Goal: Communication & Community: Answer question/provide support

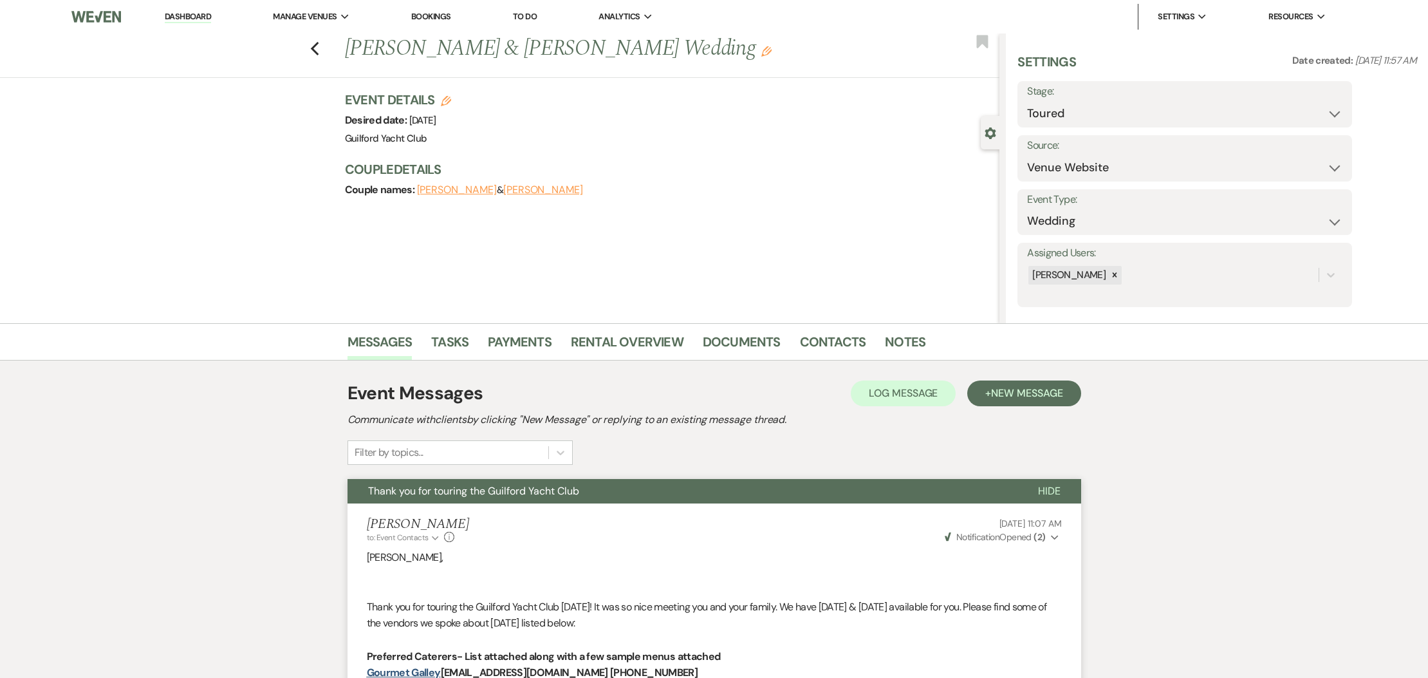
select select "5"
click at [314, 50] on use "button" at bounding box center [314, 49] width 8 height 14
select select "5"
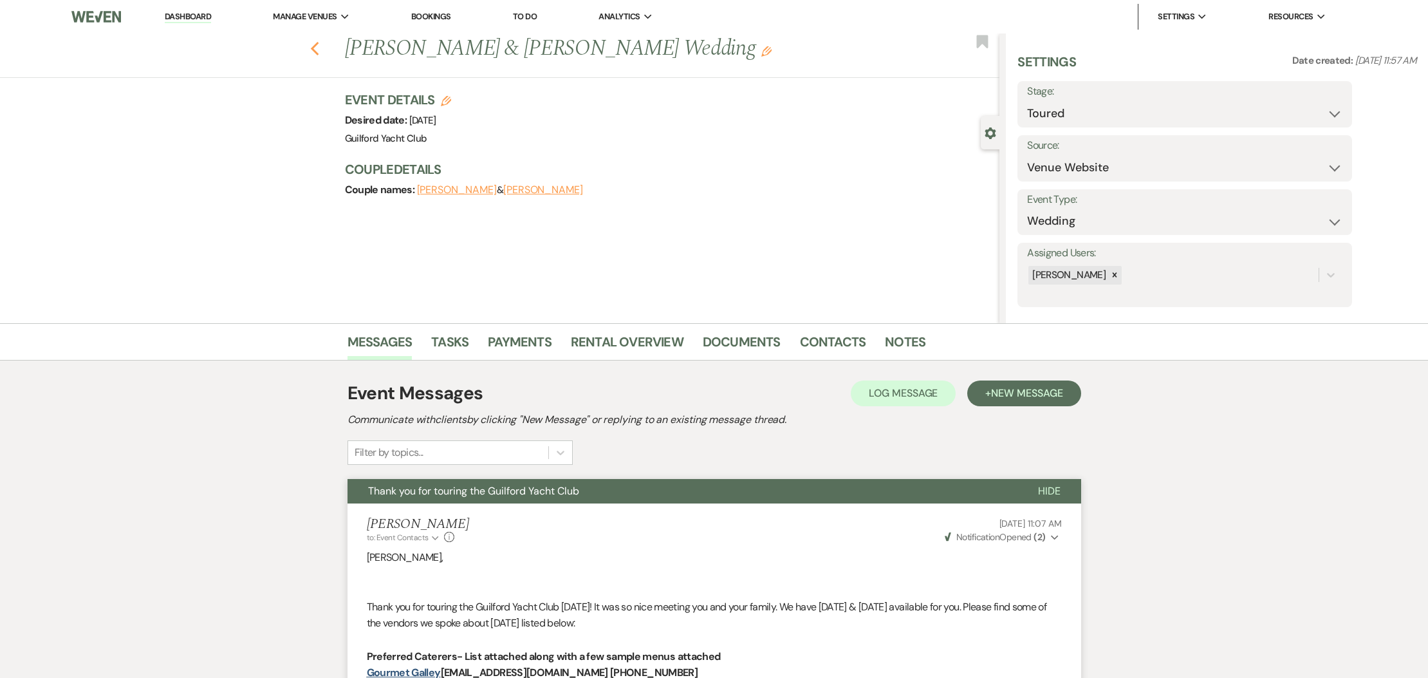
select select "5"
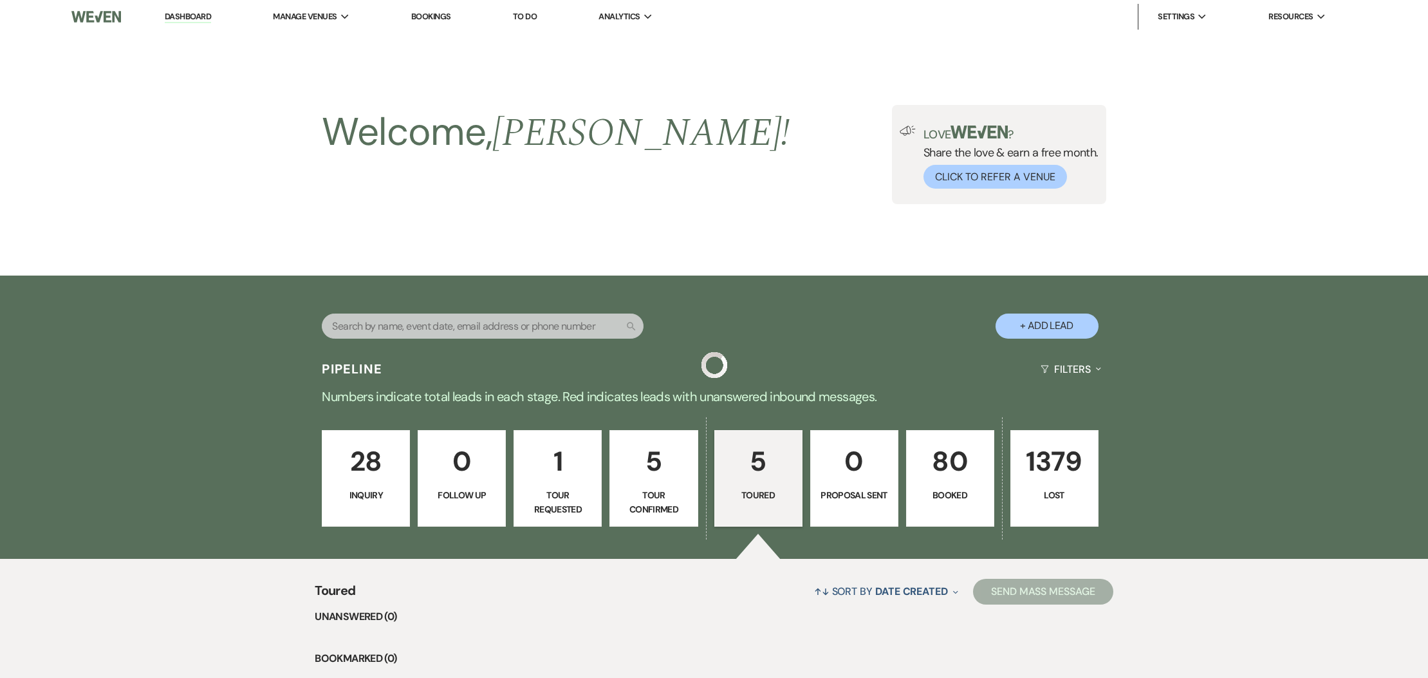
scroll to position [243, 0]
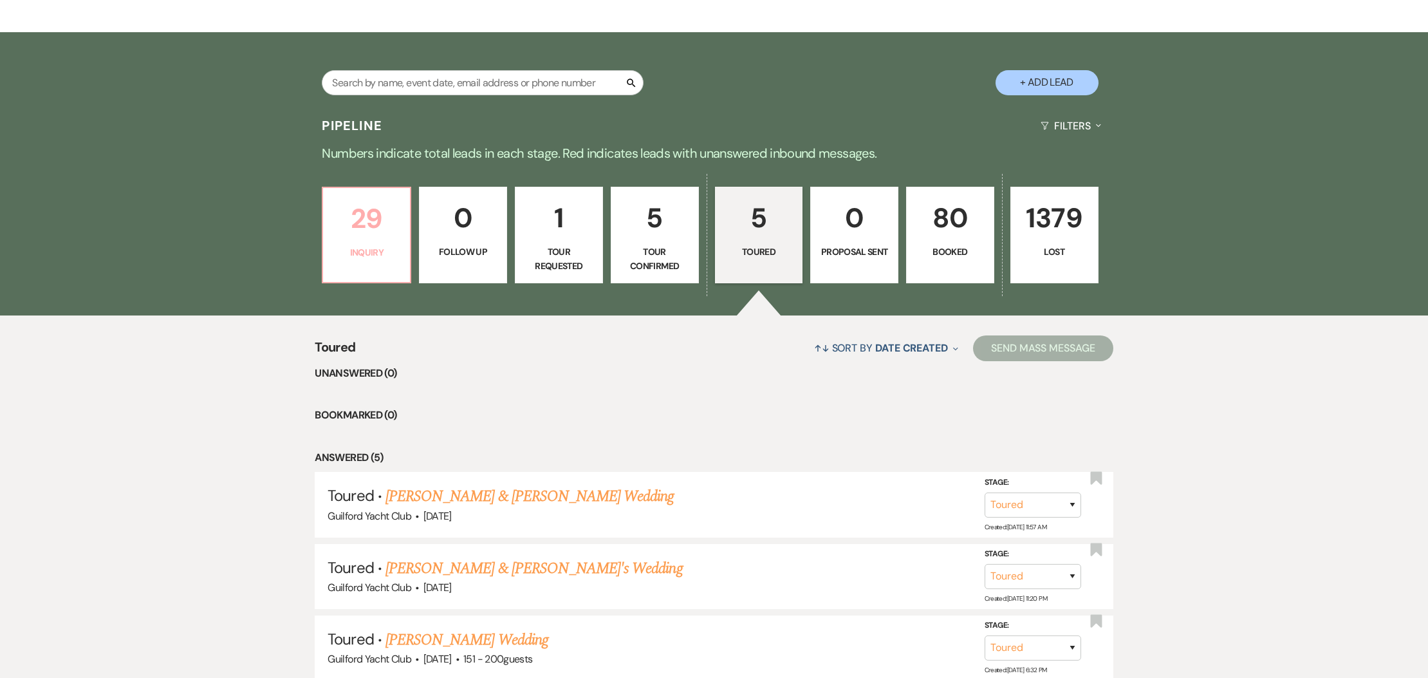
click at [351, 212] on p "29" at bounding box center [366, 218] width 71 height 43
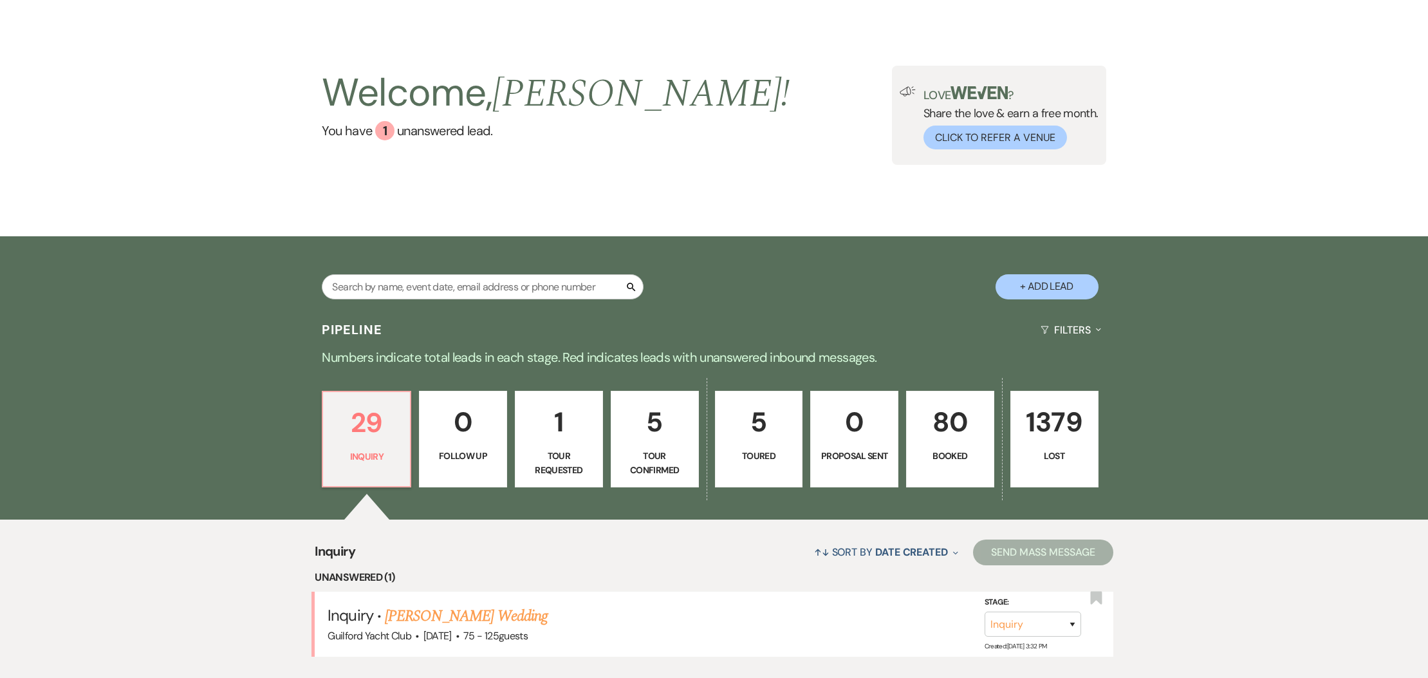
scroll to position [243, 0]
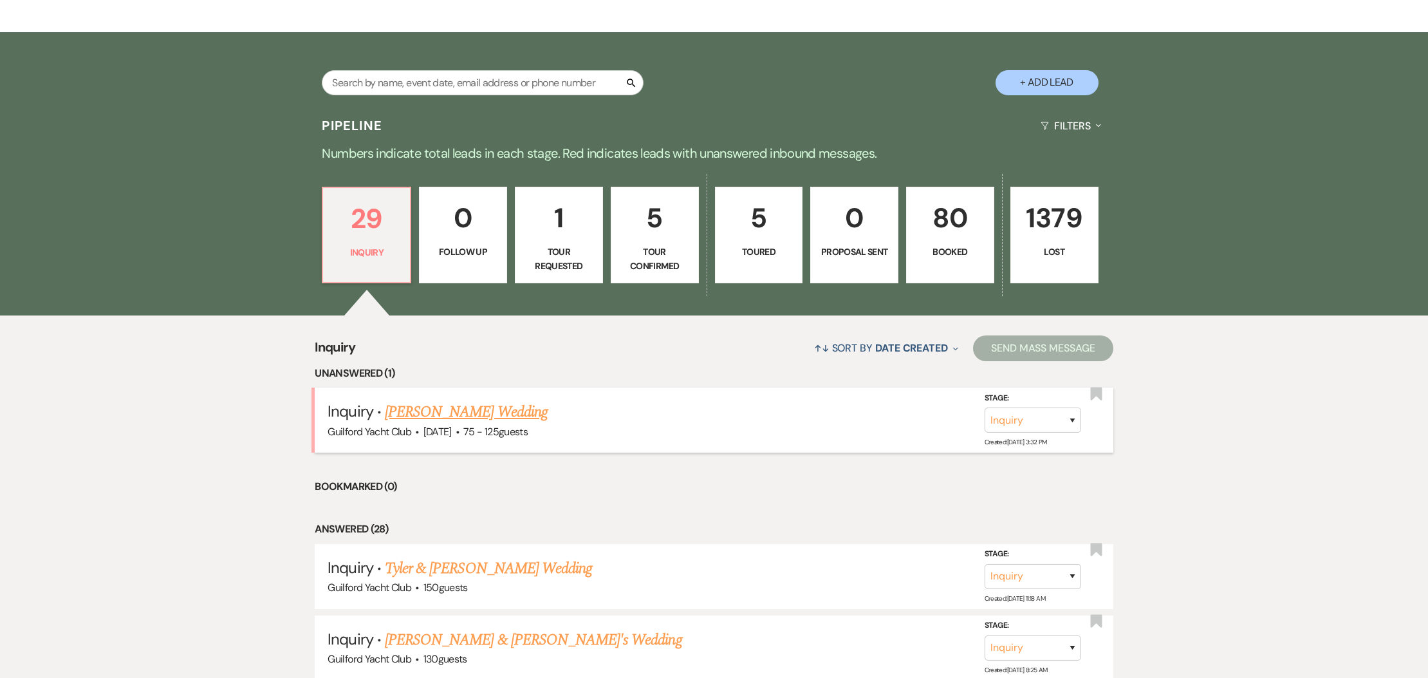
click at [425, 417] on link "[PERSON_NAME] Wedding" at bounding box center [466, 411] width 163 height 23
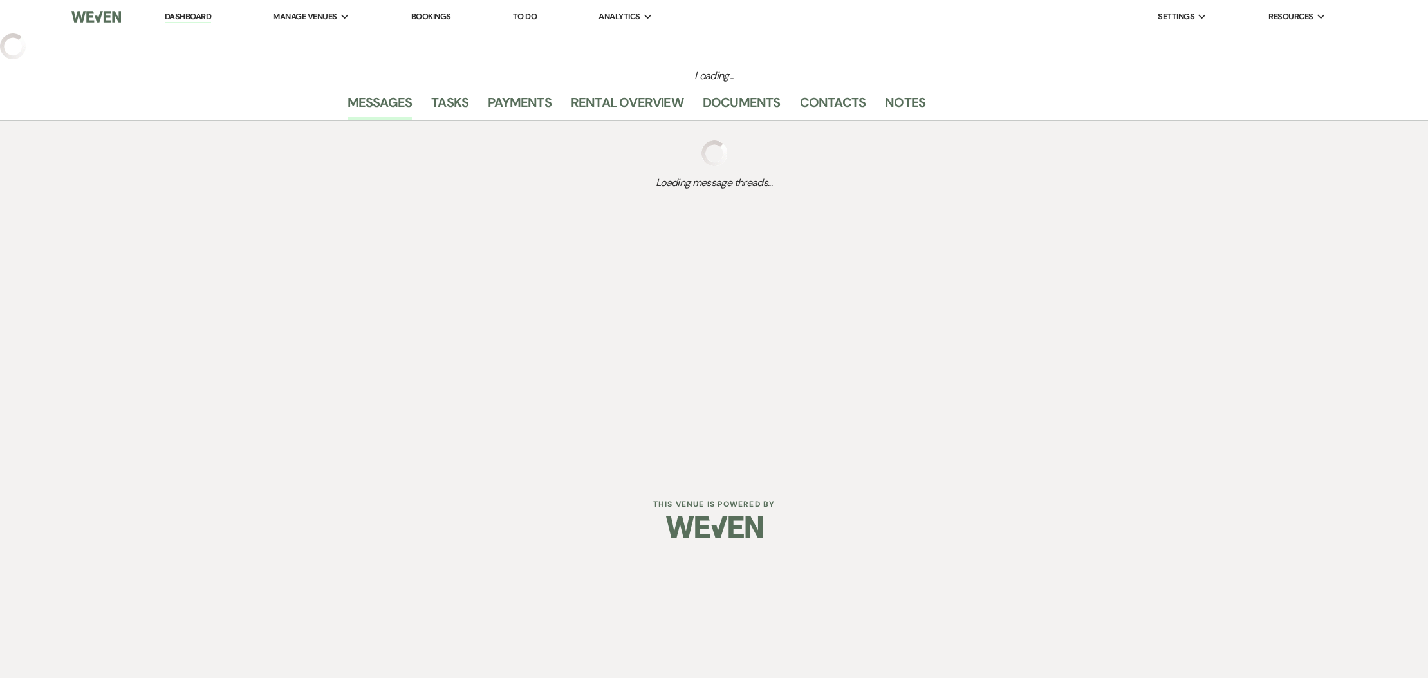
select select "3"
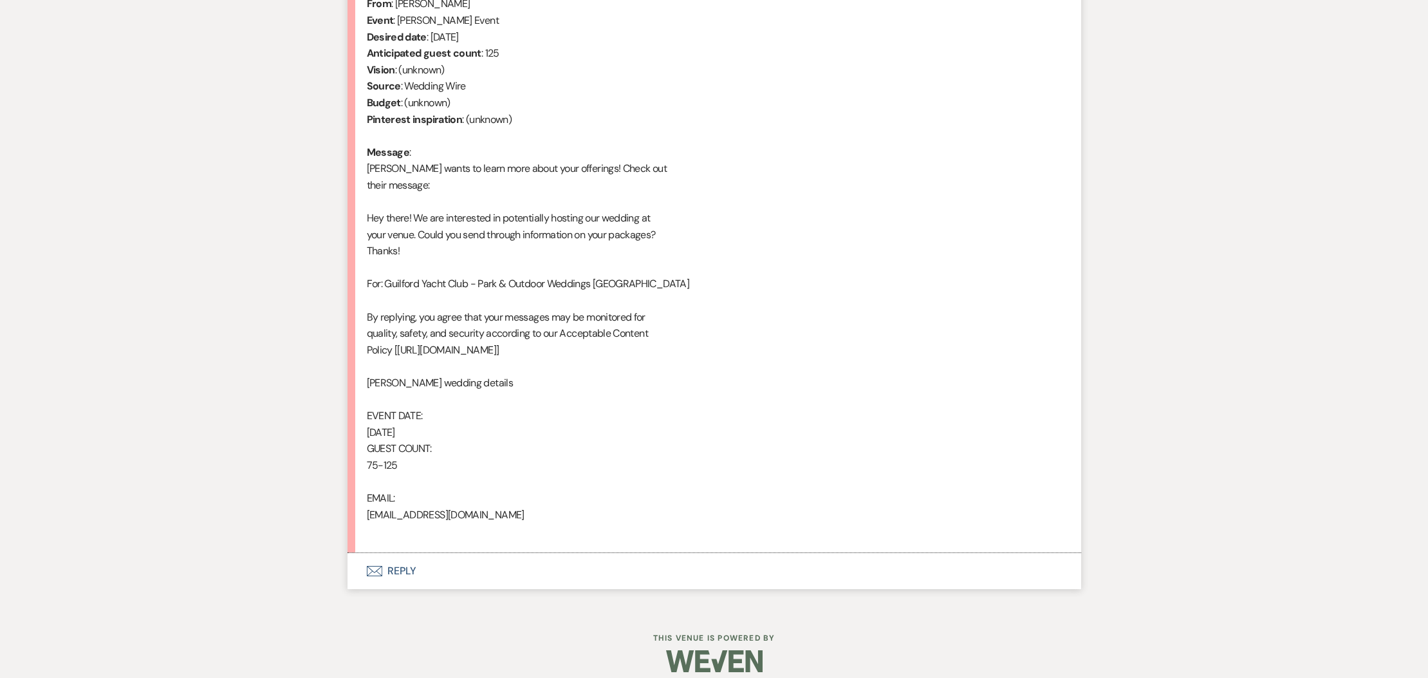
scroll to position [554, 0]
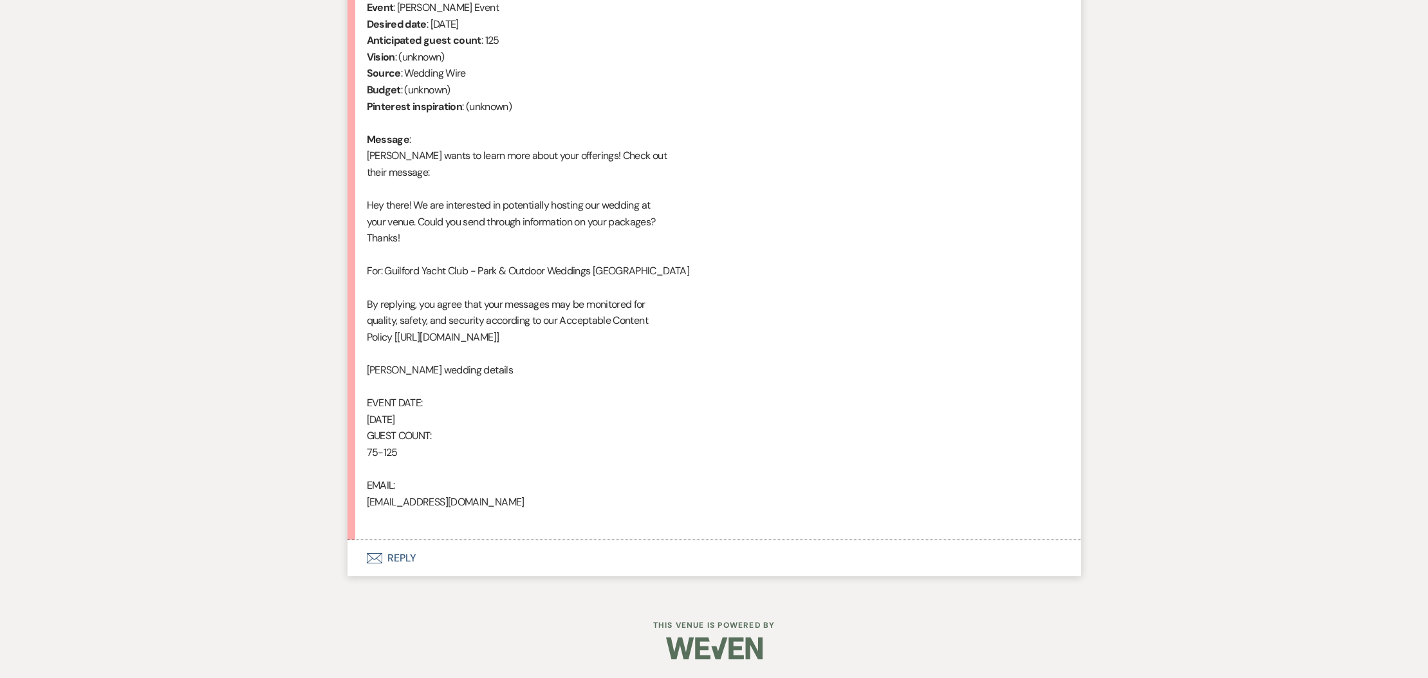
click at [402, 555] on button "Envelope Reply" at bounding box center [715, 558] width 734 height 36
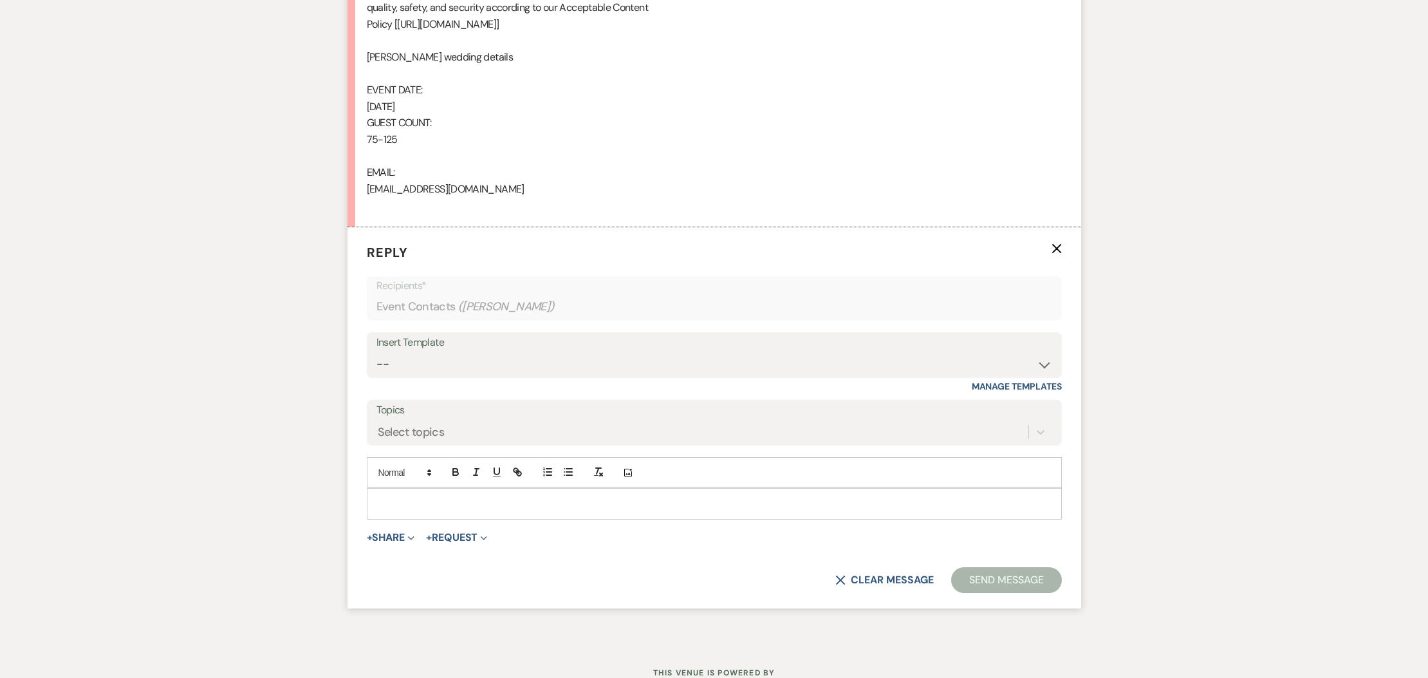
scroll to position [915, 0]
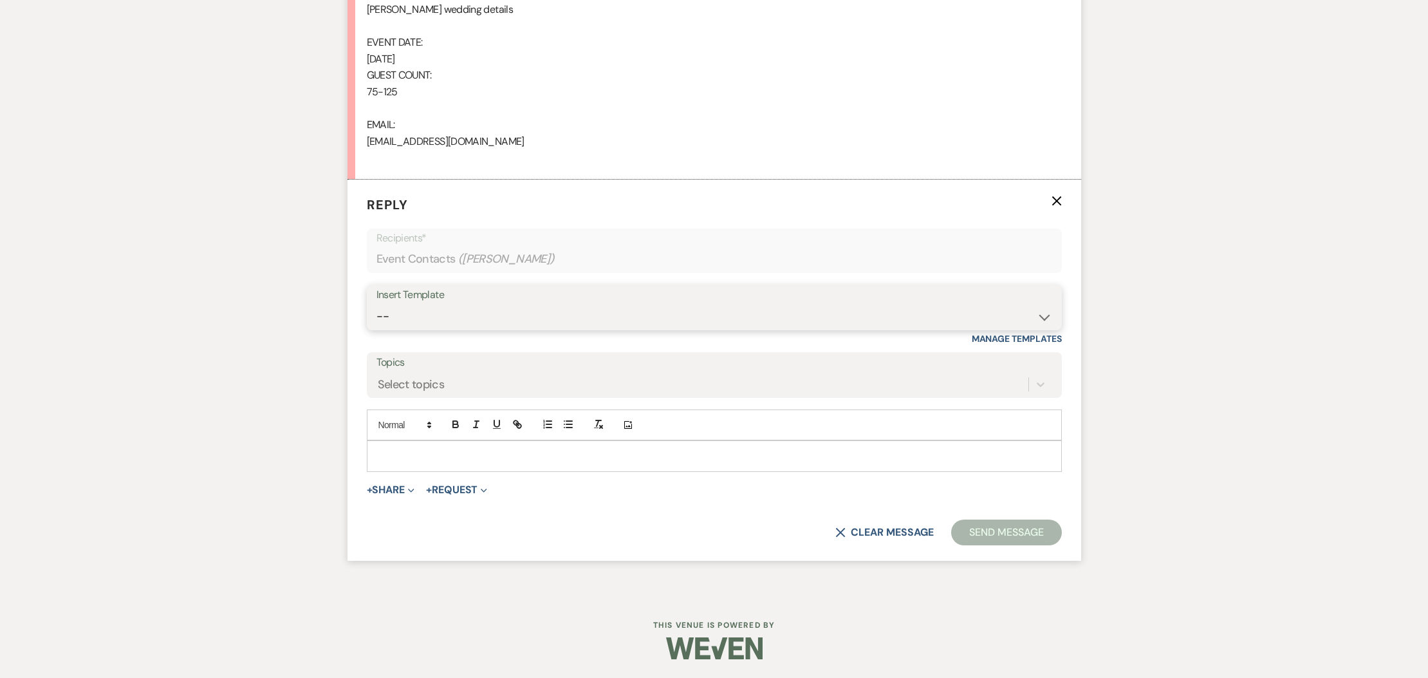
click at [461, 306] on select "-- Weven Planning Portal Introduction (Booked Events) Initial Inquiry Response …" at bounding box center [715, 316] width 676 height 25
select select "2020"
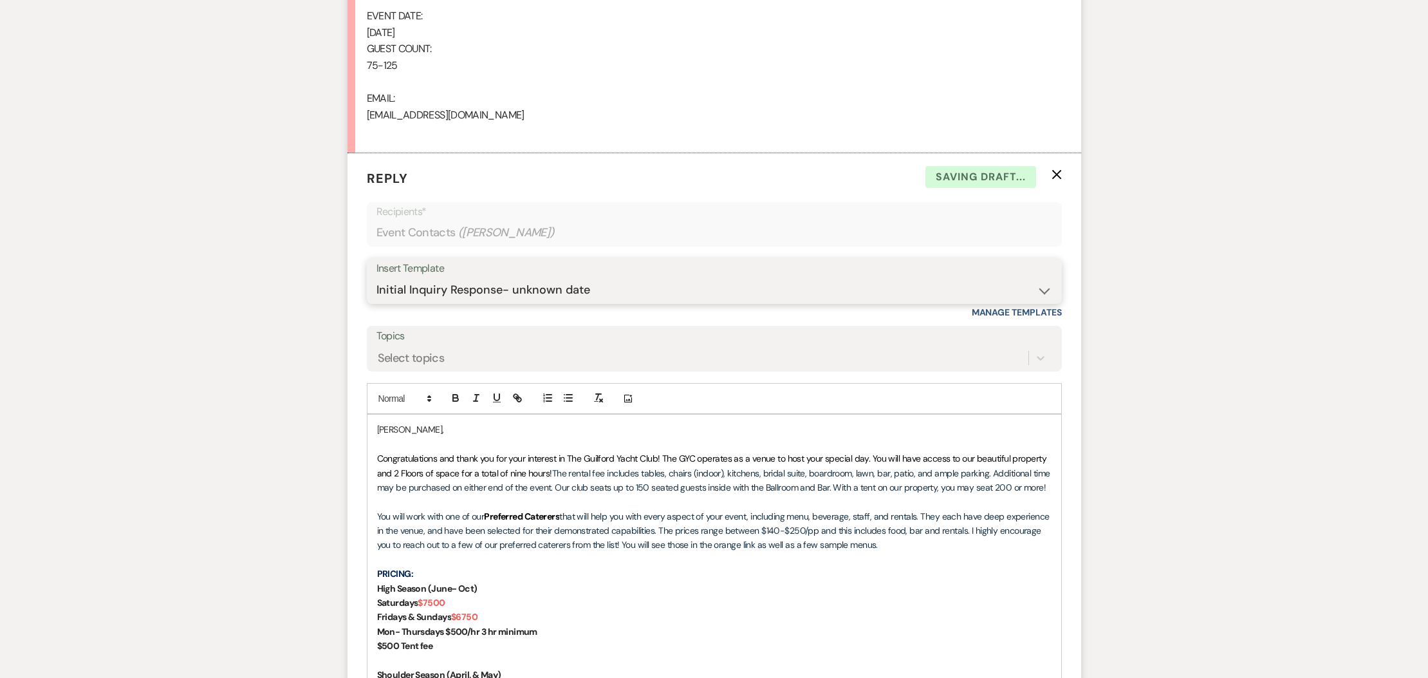
scroll to position [921, 0]
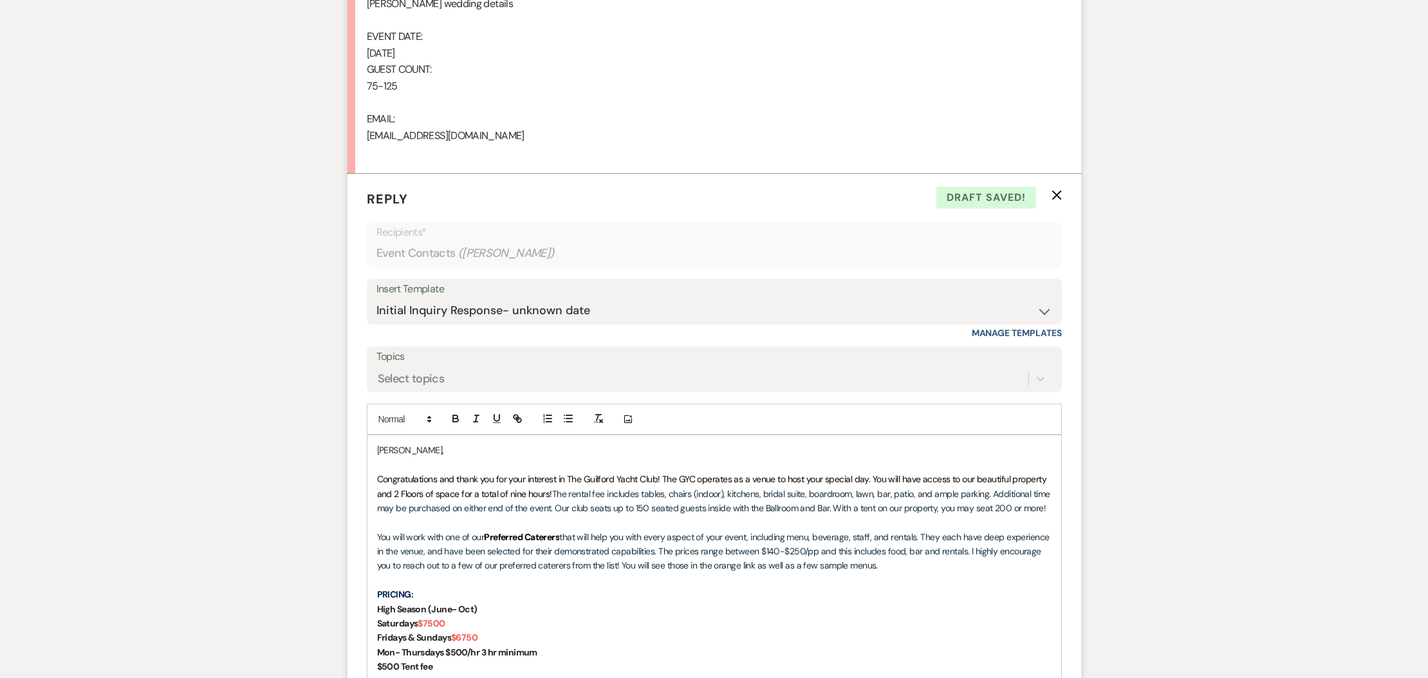
drag, startPoint x: 660, startPoint y: 480, endPoint x: 722, endPoint y: 488, distance: 62.3
click at [661, 480] on span "Congratulations and thank you for your interest in The Guilford Yacht Club! The…" at bounding box center [713, 486] width 672 height 26
click at [468, 590] on p "PRICING:" at bounding box center [714, 594] width 675 height 14
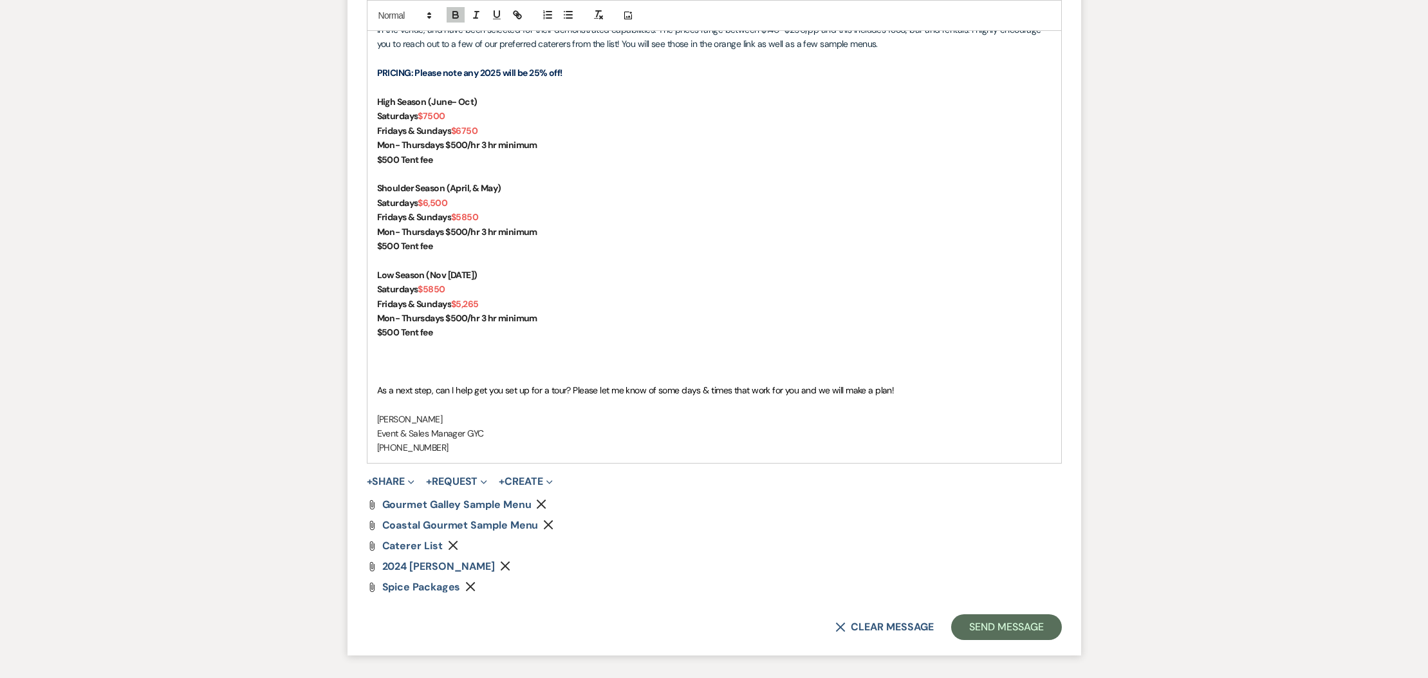
scroll to position [1443, 0]
click at [516, 567] on div "Attach File 2024 [PERSON_NAME] Remove" at bounding box center [714, 565] width 695 height 10
drag, startPoint x: 522, startPoint y: 565, endPoint x: 490, endPoint y: 550, distance: 35.2
click at [510, 565] on use "button" at bounding box center [506, 565] width 10 height 10
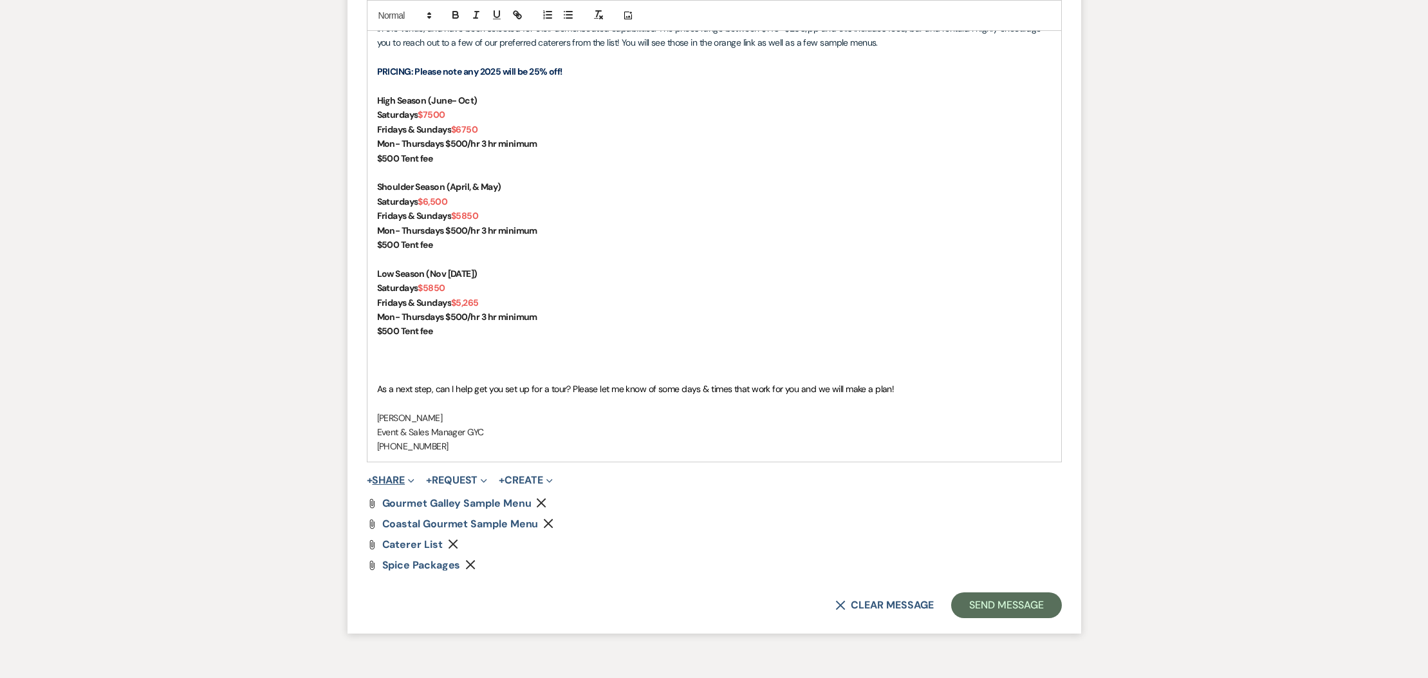
click at [402, 480] on button "+ Share Expand" at bounding box center [391, 480] width 48 height 10
click at [418, 505] on span "Doc Upload Documents" at bounding box center [418, 506] width 73 height 14
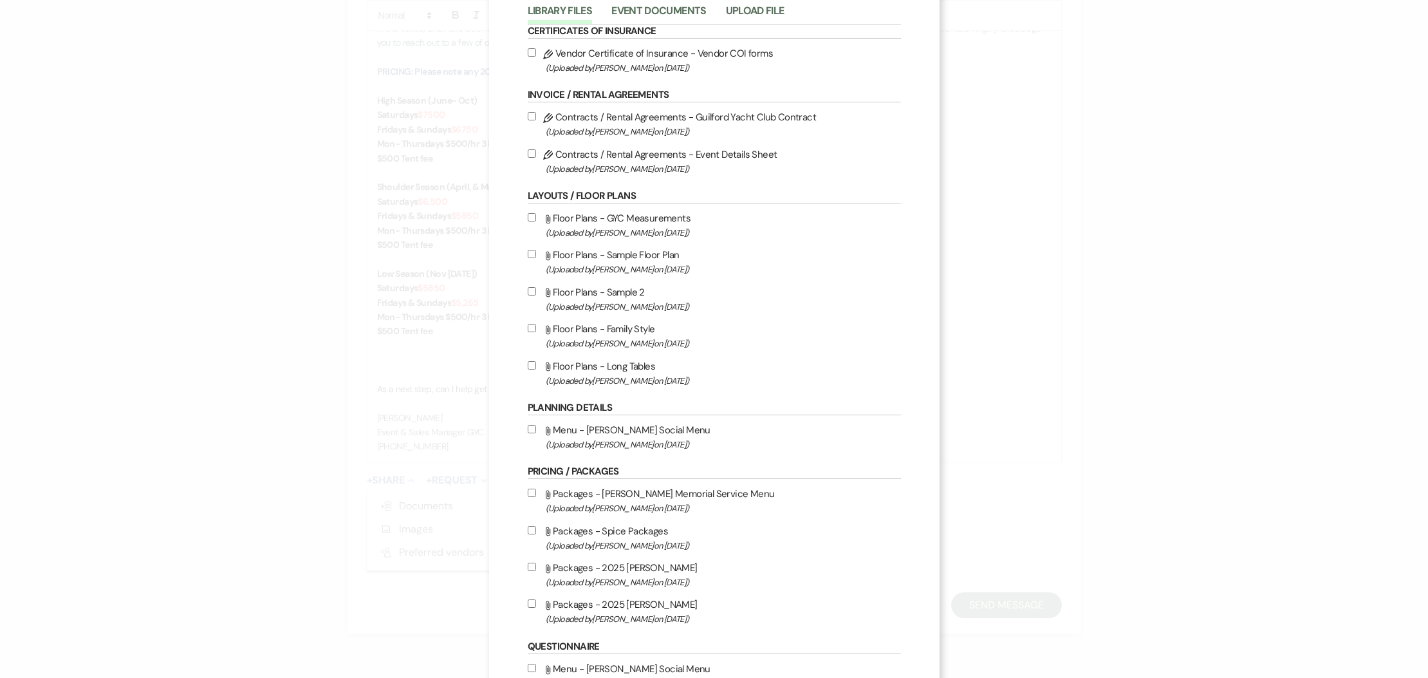
scroll to position [232, 0]
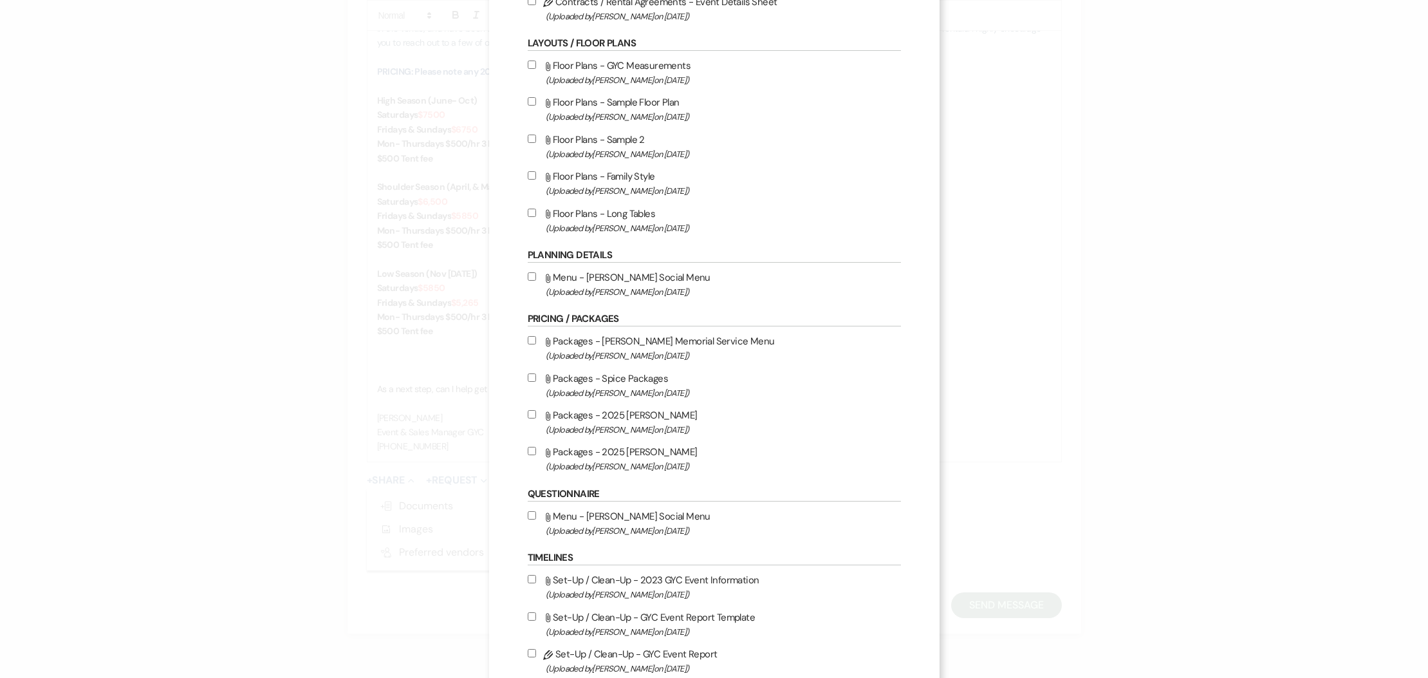
click at [529, 455] on input "Attach File Packages - 2025 [PERSON_NAME] (Uploaded by [PERSON_NAME] on [DATE] )" at bounding box center [532, 451] width 8 height 8
checkbox input "true"
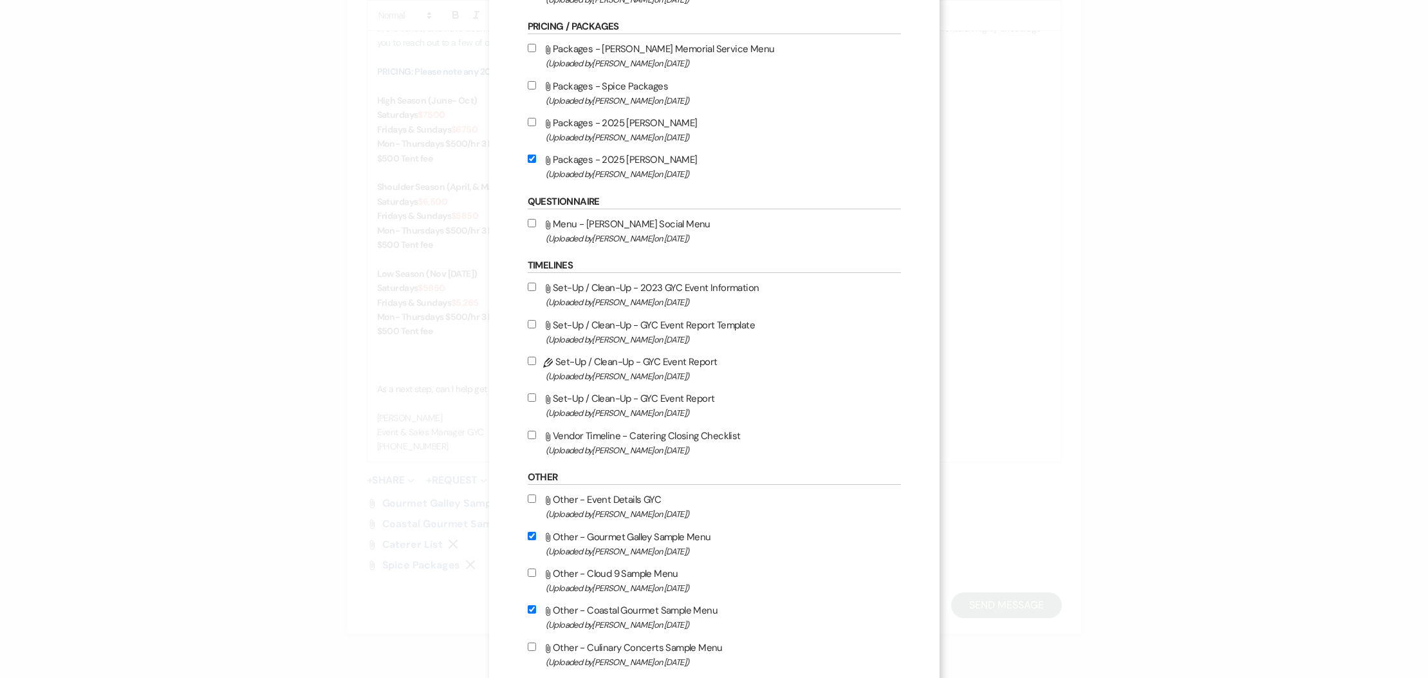
scroll to position [861, 0]
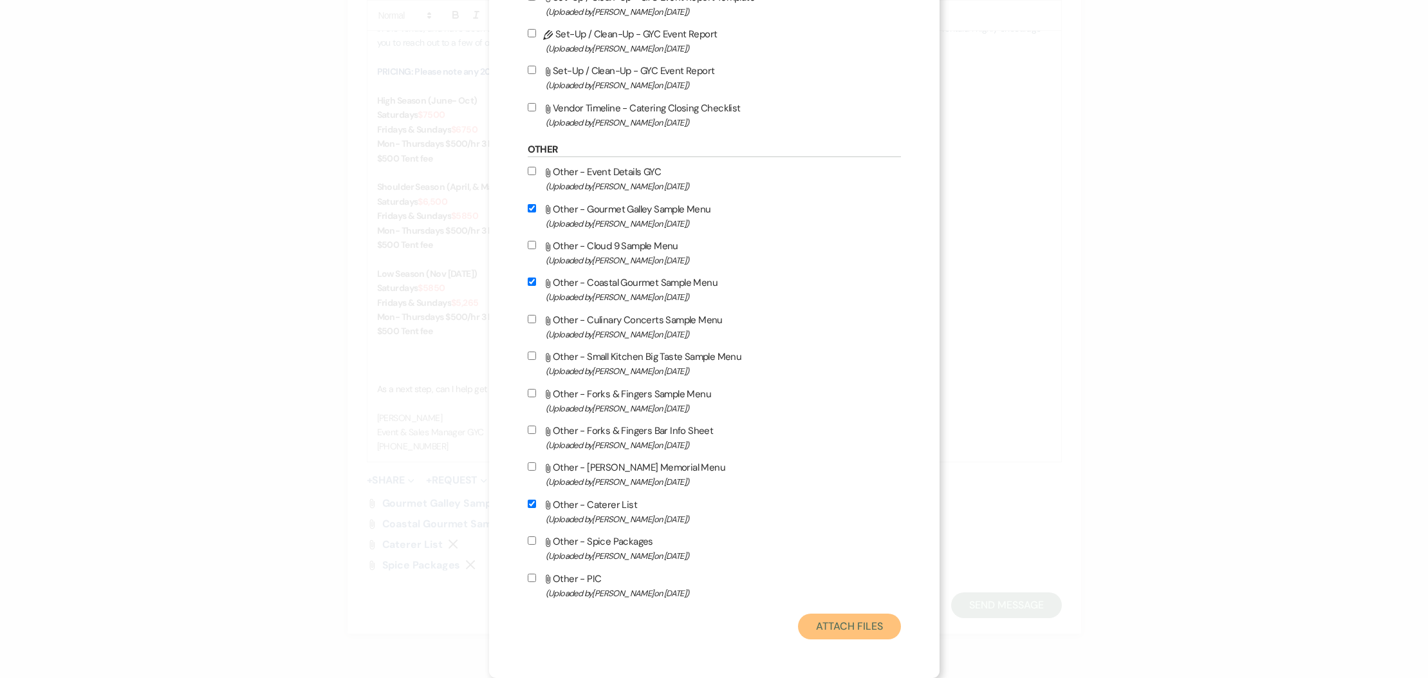
click at [879, 620] on button "Attach Files" at bounding box center [849, 627] width 102 height 26
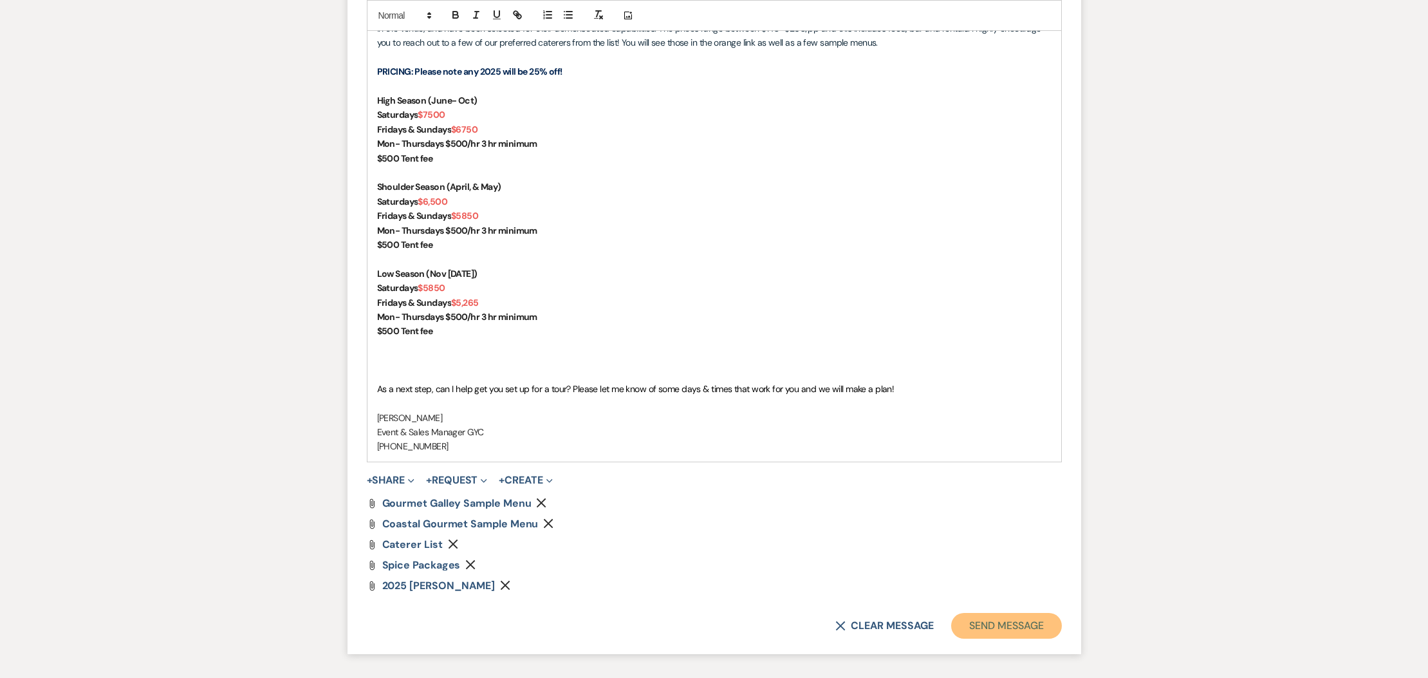
drag, startPoint x: 987, startPoint y: 624, endPoint x: 969, endPoint y: 615, distance: 20.2
click at [987, 624] on button "Send Message" at bounding box center [1006, 626] width 110 height 26
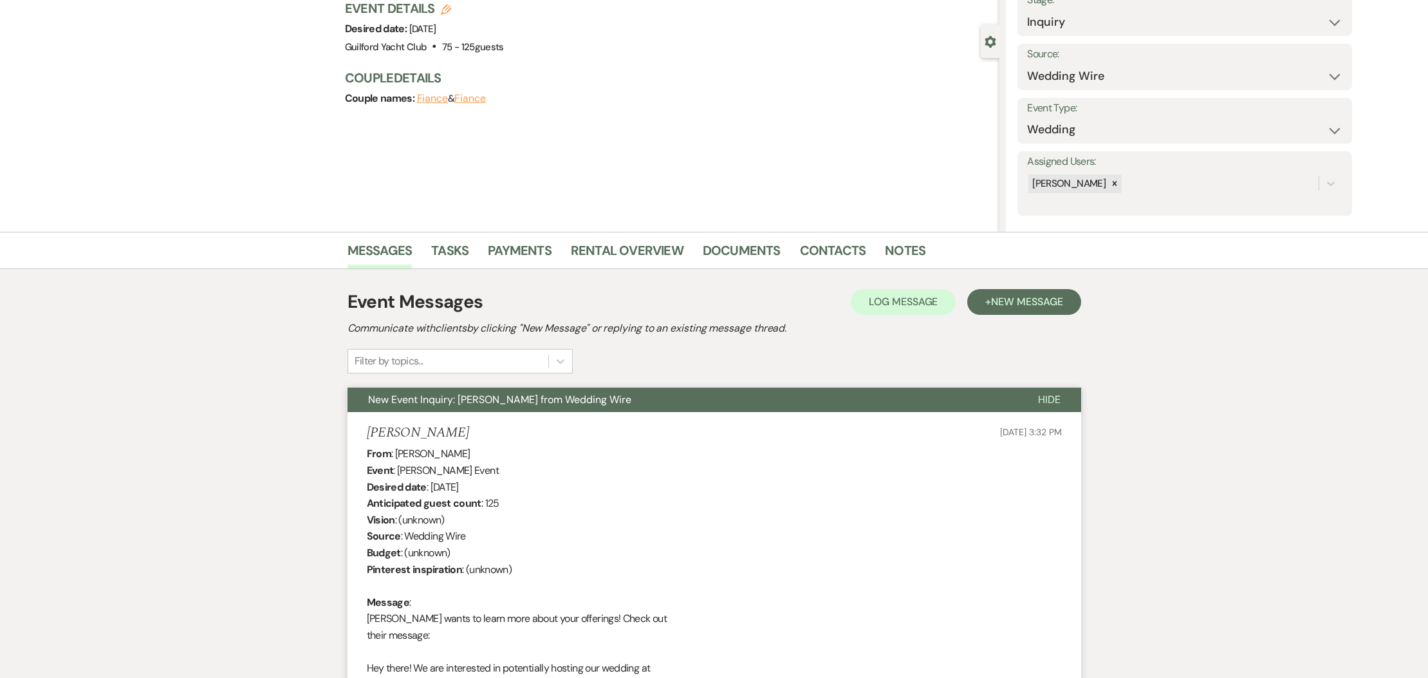
scroll to position [0, 0]
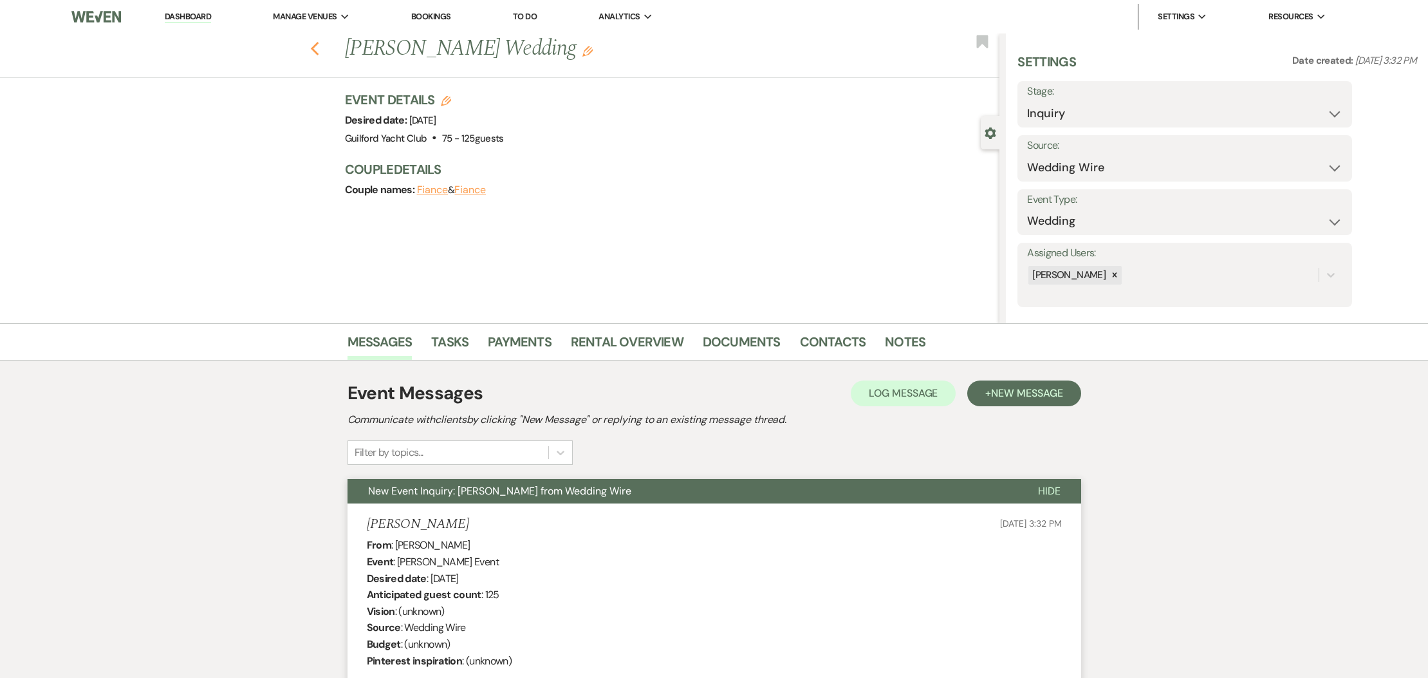
click at [314, 48] on icon "Previous" at bounding box center [315, 48] width 10 height 15
